Goal: Transaction & Acquisition: Obtain resource

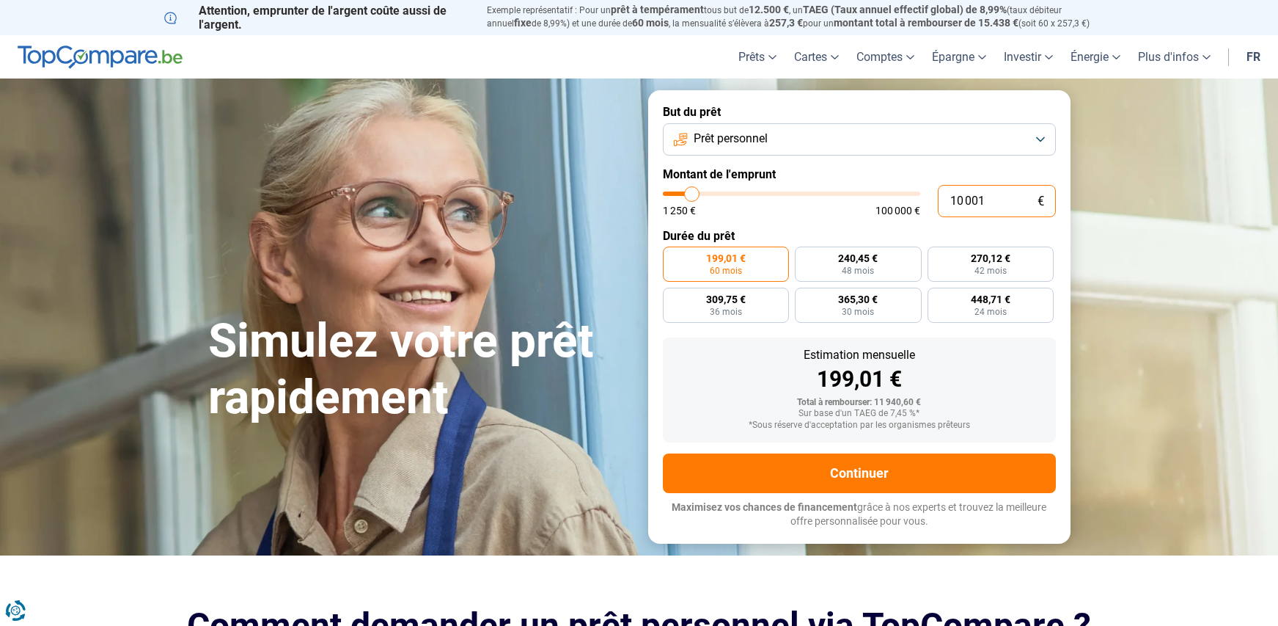
click at [988, 207] on input "10 001" at bounding box center [997, 201] width 118 height 32
drag, startPoint x: 990, startPoint y: 202, endPoint x: 946, endPoint y: 202, distance: 44.0
click at [946, 202] on input "10 001" at bounding box center [997, 201] width 118 height 32
type input "0"
type input "1250"
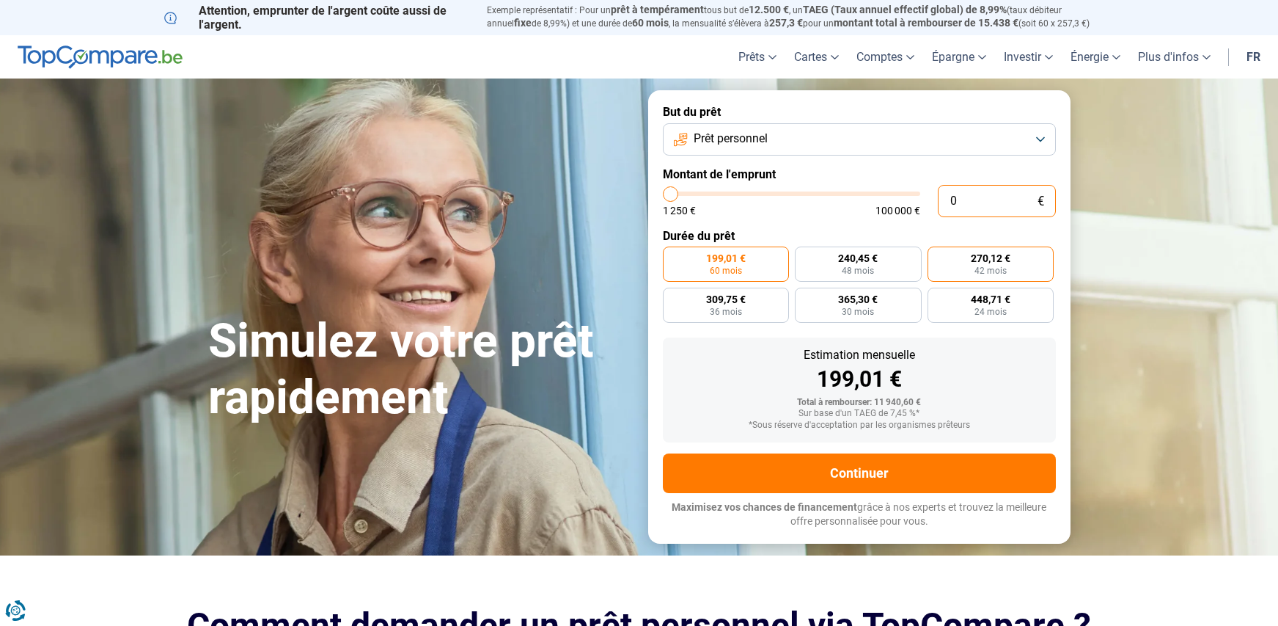
type input "3"
type input "1250"
type input "35"
type input "1250"
type input "350"
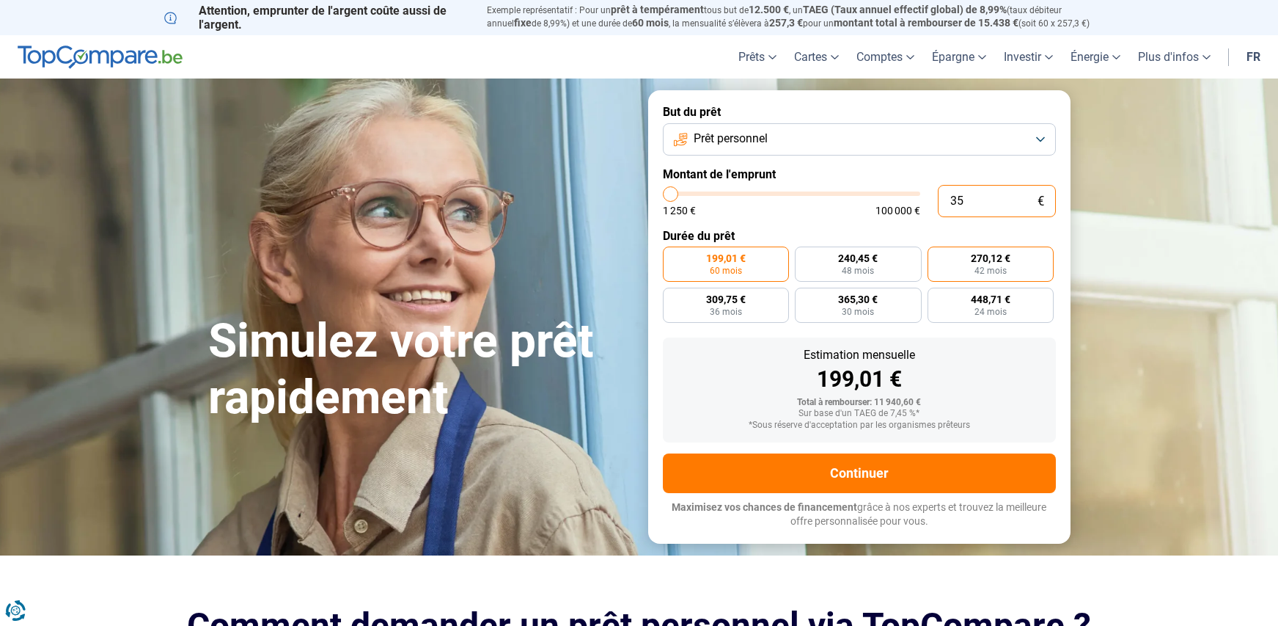
type input "1250"
type input "3 500"
type input "3500"
type input "3 500"
radio input "true"
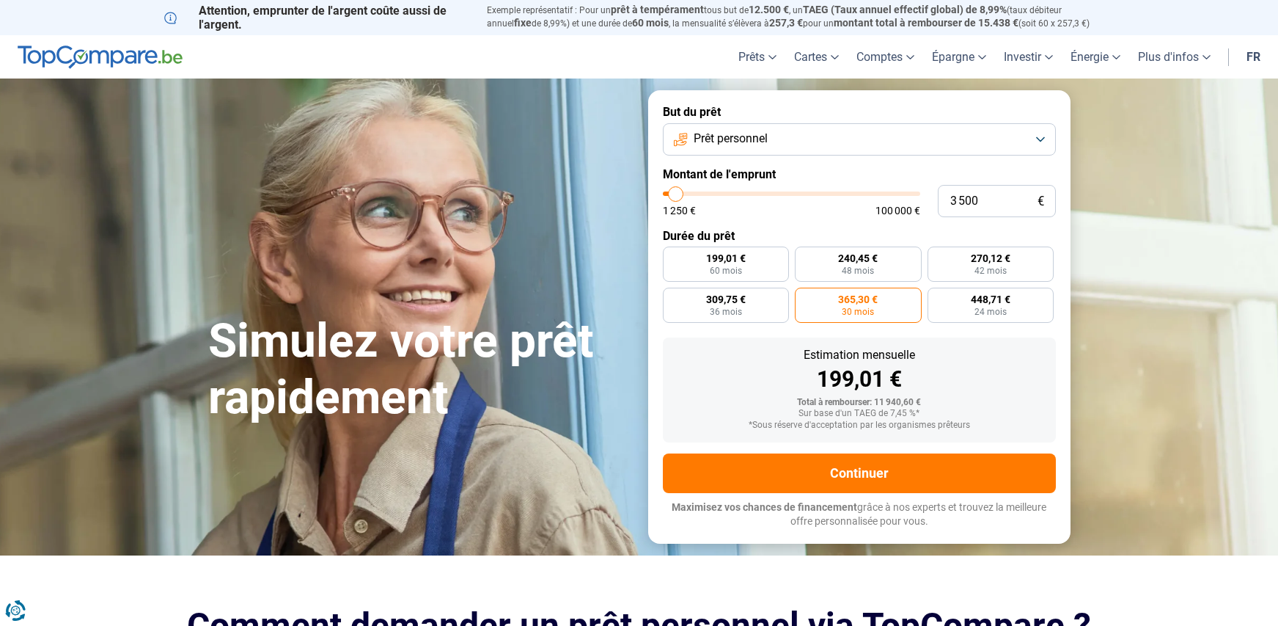
click at [890, 153] on button "Prêt personnel" at bounding box center [859, 139] width 393 height 32
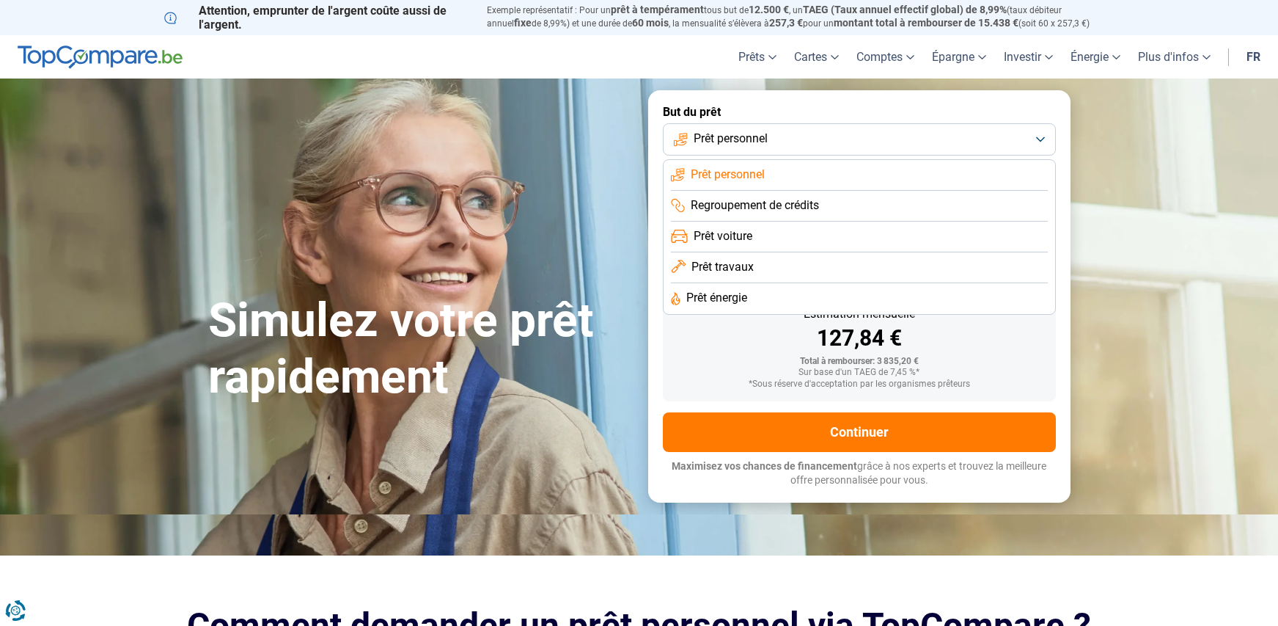
click at [736, 266] on span "Prêt travaux" at bounding box center [723, 267] width 62 height 16
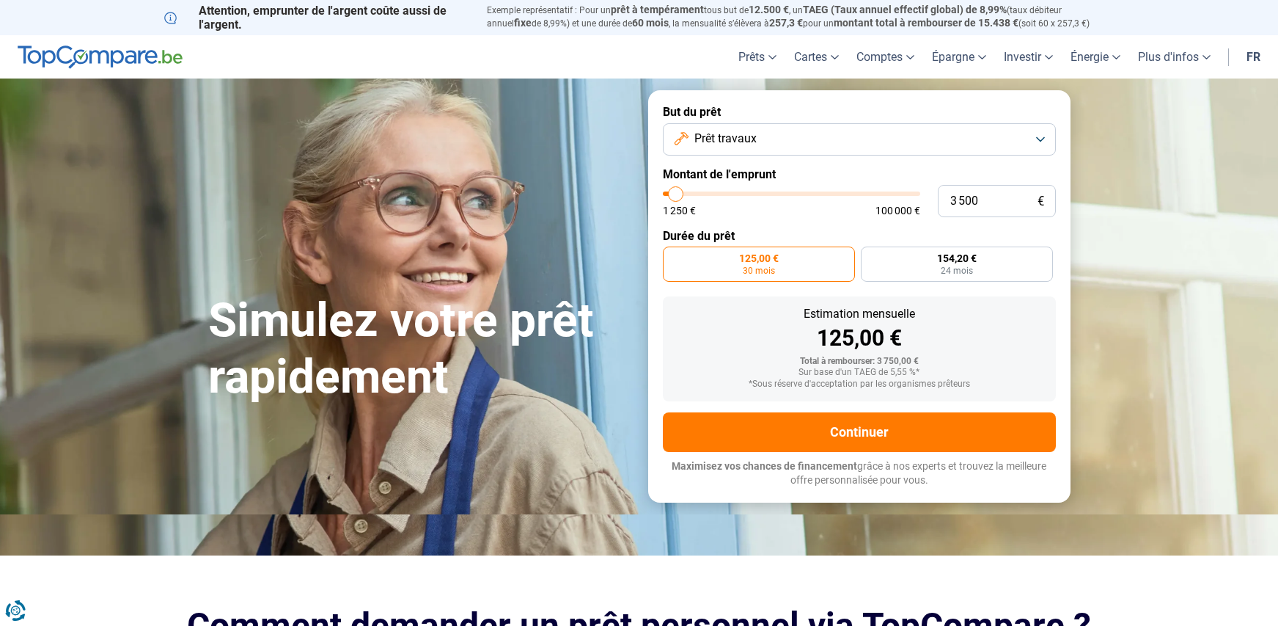
click at [810, 145] on button "Prêt travaux" at bounding box center [859, 139] width 393 height 32
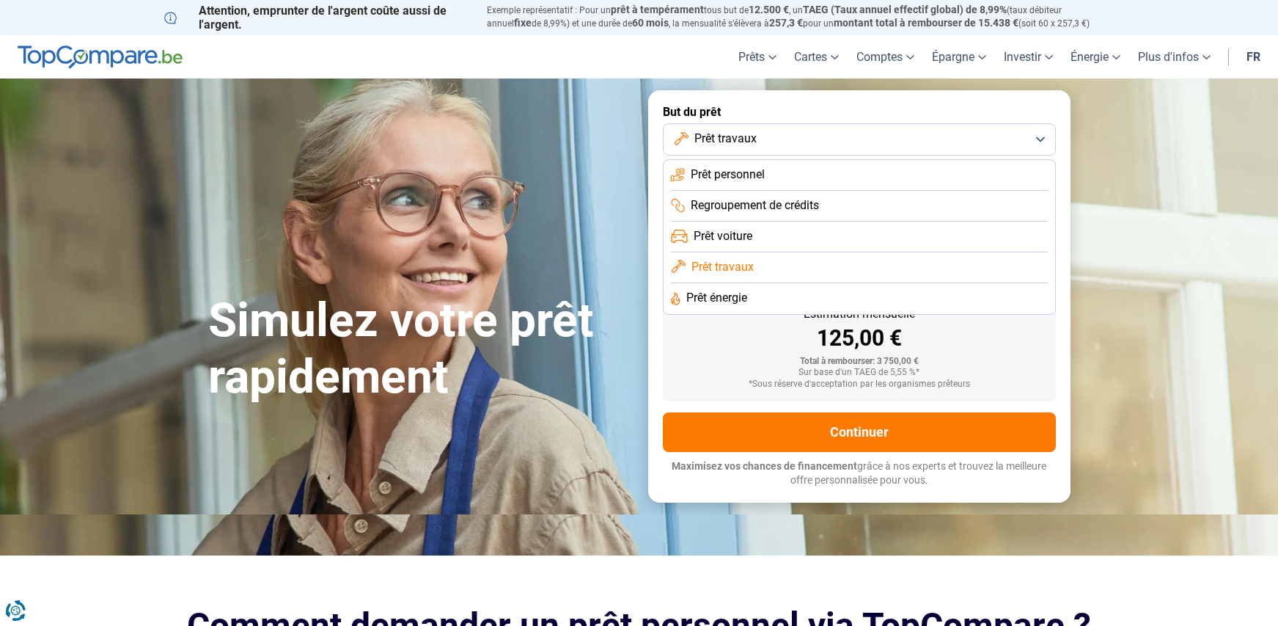
click at [726, 297] on span "Prêt énergie" at bounding box center [716, 298] width 61 height 16
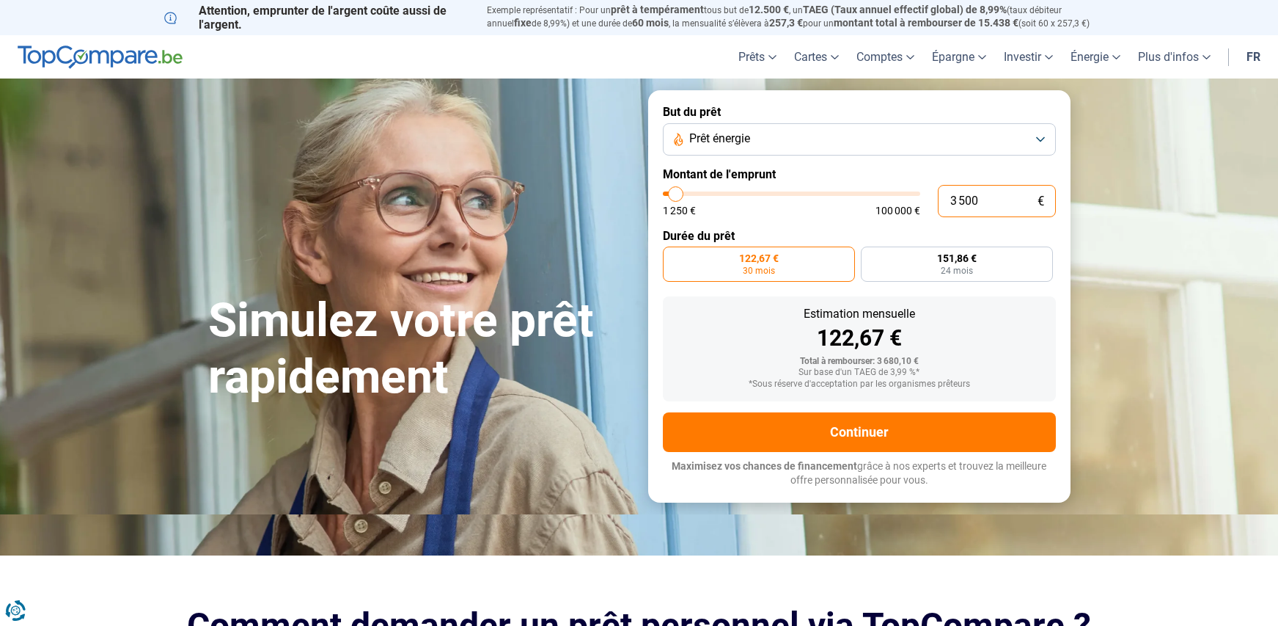
drag, startPoint x: 985, startPoint y: 196, endPoint x: 942, endPoint y: 198, distance: 42.6
click at [942, 198] on input "3 500" at bounding box center [997, 201] width 118 height 32
type input "0"
type input "1250"
type input "2"
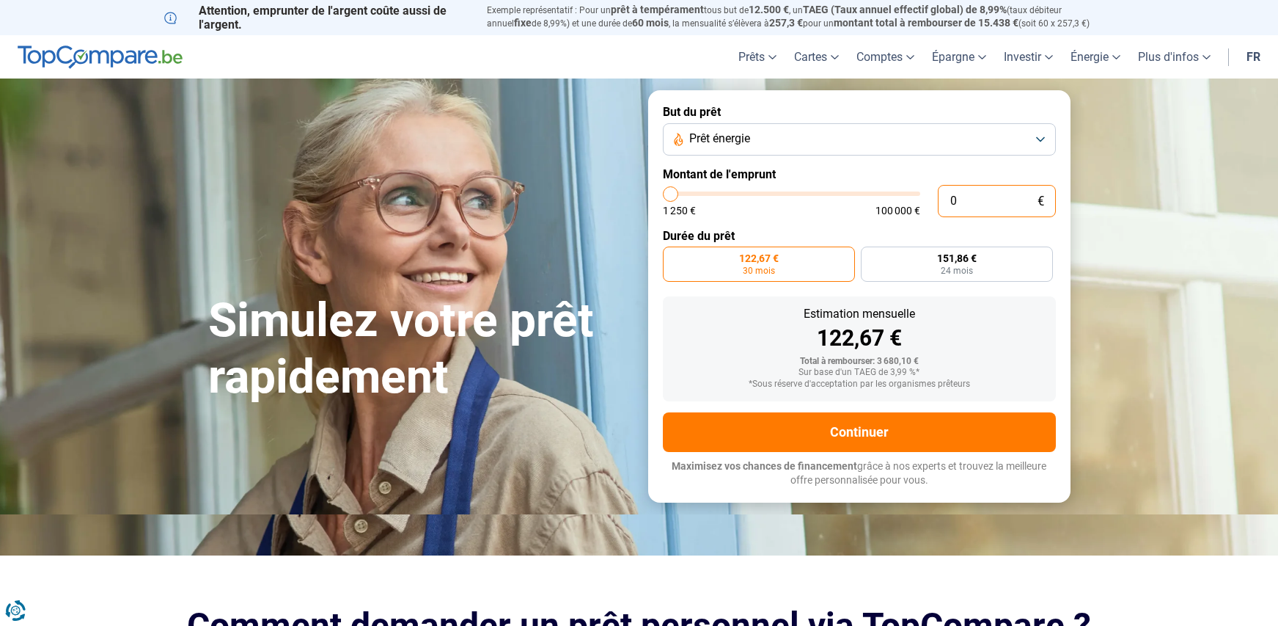
type input "1250"
type input "25"
type input "1250"
type input "250"
type input "1250"
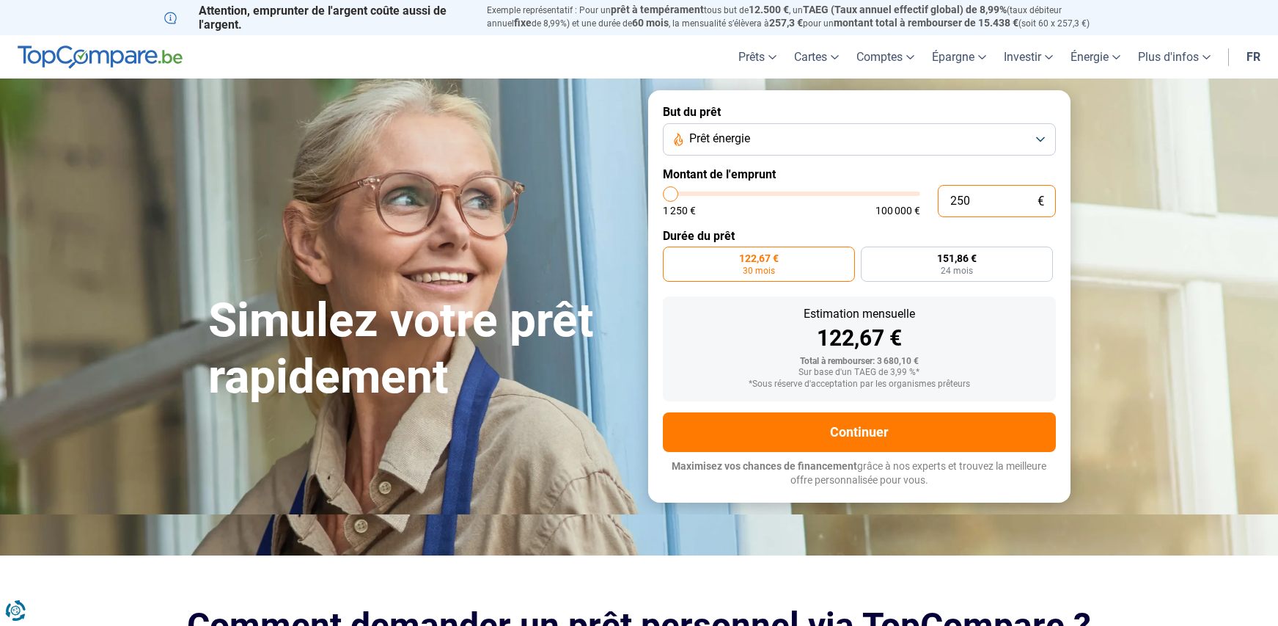
type input "2 500"
type input "2500"
type input "2 500"
radio input "true"
click at [966, 310] on div "Estimation mensuelle" at bounding box center [860, 314] width 370 height 12
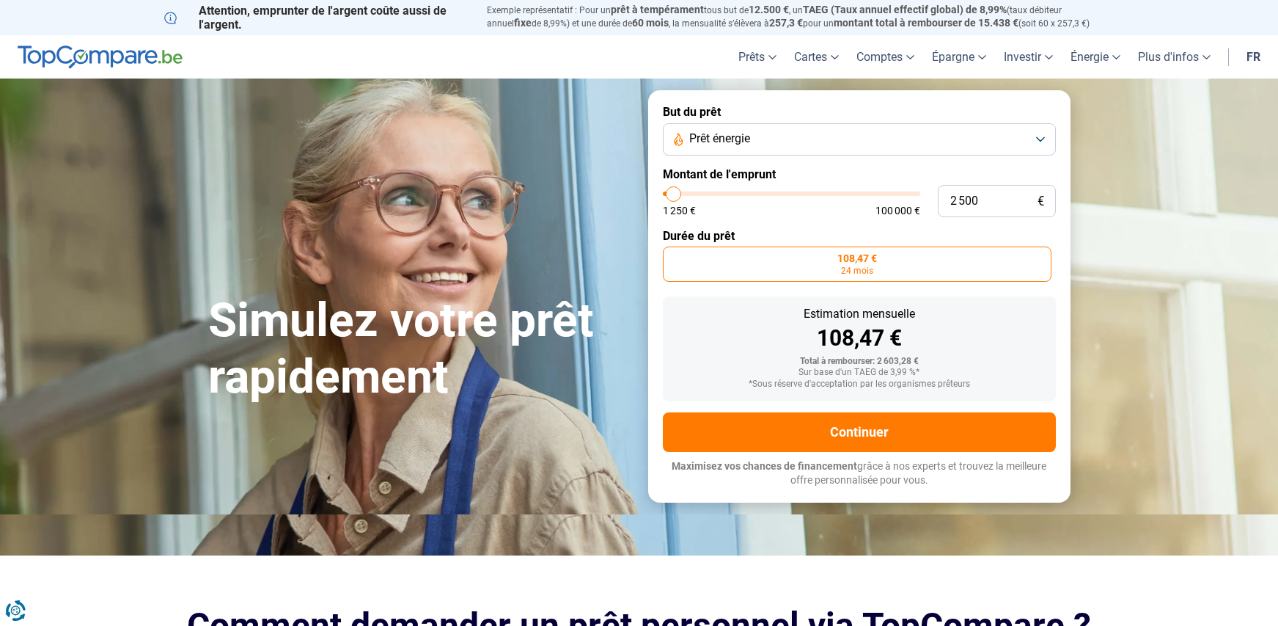
click at [802, 145] on button "Prêt énergie" at bounding box center [859, 139] width 393 height 32
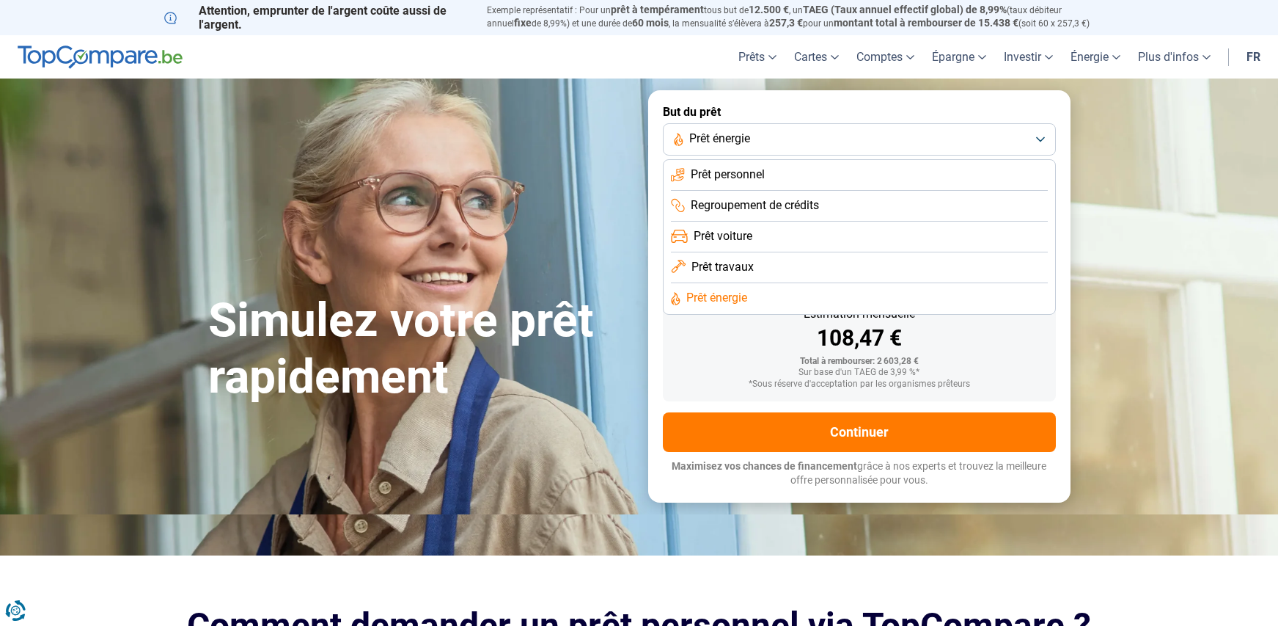
click at [801, 145] on button "Prêt énergie" at bounding box center [859, 139] width 393 height 32
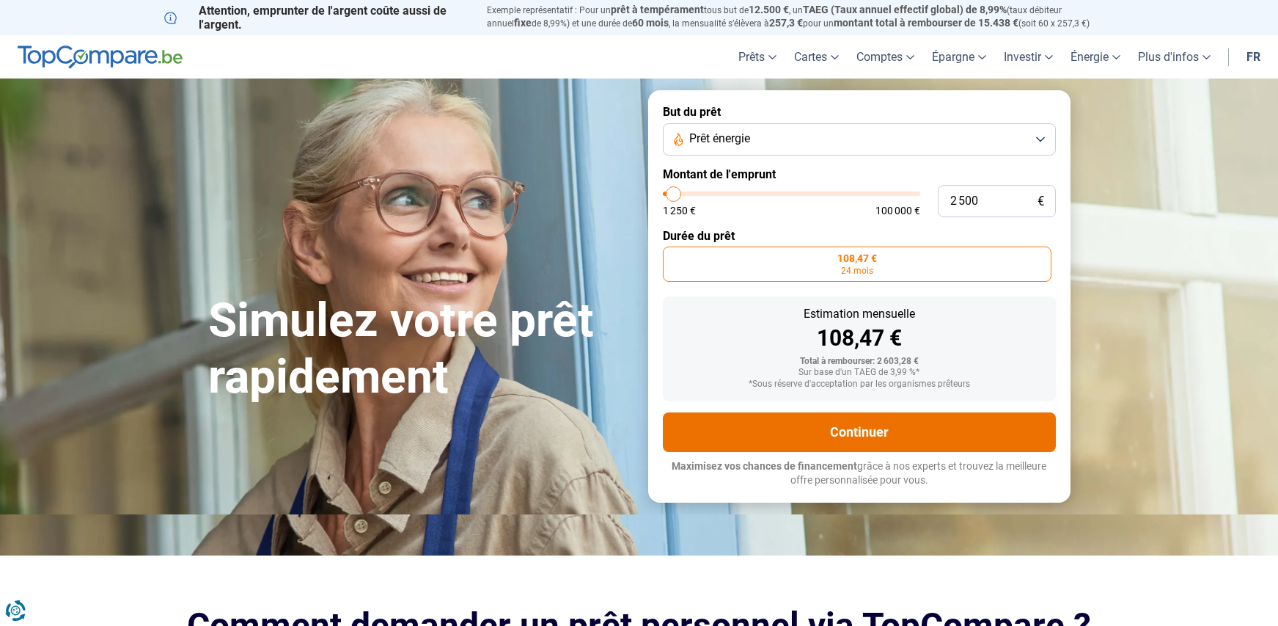
click at [901, 425] on button "Continuer" at bounding box center [859, 432] width 393 height 40
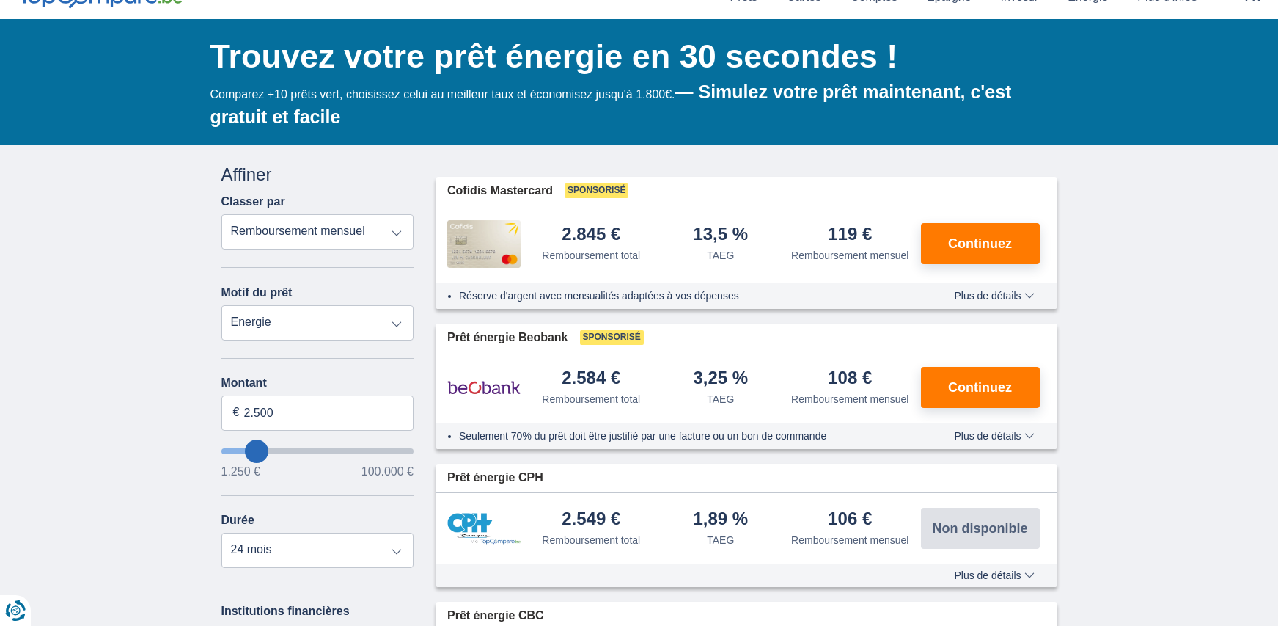
scroll to position [73, 0]
